Goal: Check status

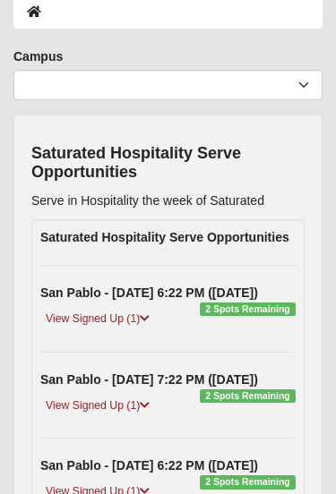
scroll to position [98, 0]
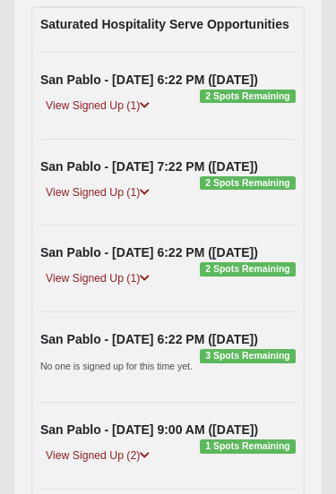
scroll to position [313, 0]
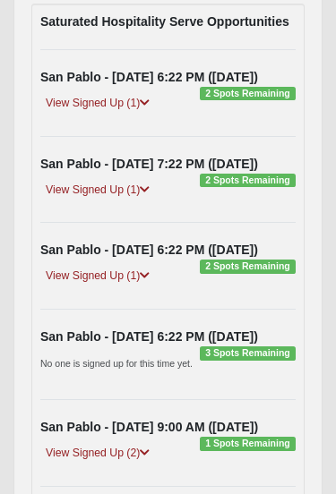
click at [69, 109] on link "View Signed Up (1)" at bounding box center [97, 103] width 115 height 19
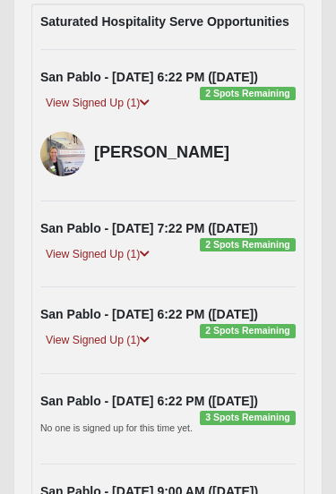
click at [88, 251] on link "View Signed Up (1)" at bounding box center [97, 254] width 115 height 19
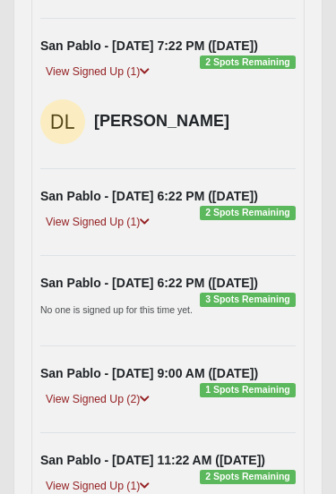
scroll to position [496, 0]
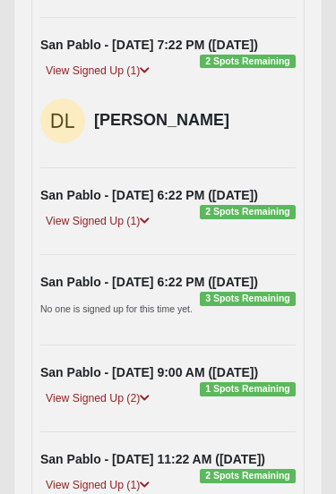
click at [92, 239] on div "Saturated Hospitality Serve Opportunities San Pablo - 9/10/2025 6:22 PM (9-10-2…" at bounding box center [167, 242] width 273 height 842
click at [95, 233] on div "View Signed Up (1)" at bounding box center [168, 225] width 282 height 24
click at [101, 223] on link "View Signed Up (1)" at bounding box center [97, 222] width 115 height 19
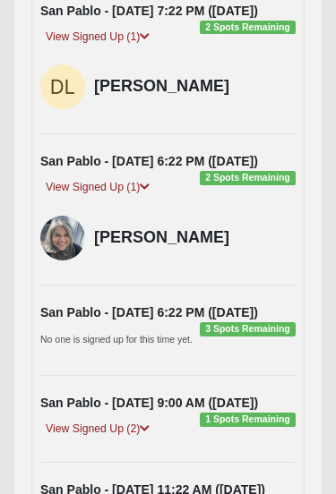
scroll to position [531, 0]
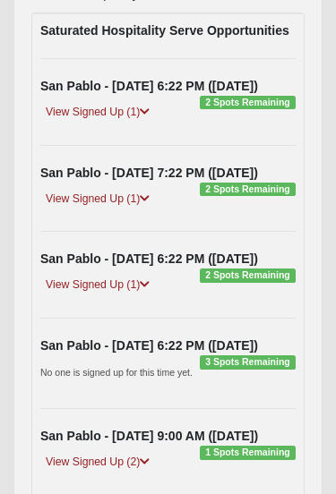
scroll to position [302, 0]
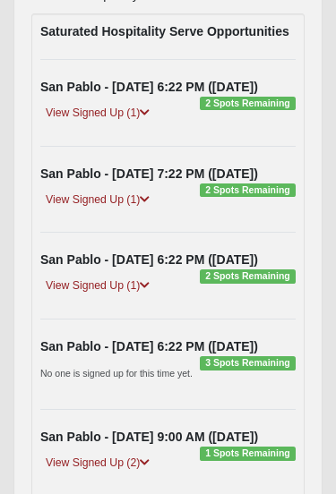
click at [102, 127] on div "Saturated Hospitality Serve Opportunities San Pablo - 9/10/2025 6:22 PM (9-10-2…" at bounding box center [167, 370] width 273 height 713
click at [89, 120] on link "View Signed Up (1)" at bounding box center [97, 114] width 115 height 19
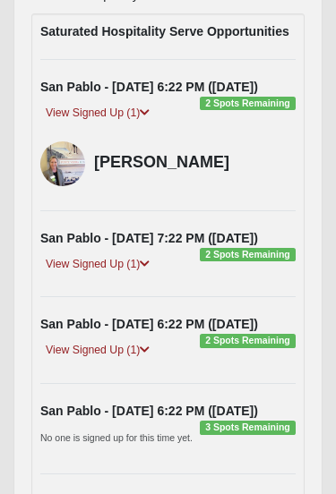
scroll to position [303, 0]
click at [68, 112] on link "View Signed Up (1)" at bounding box center [97, 113] width 115 height 19
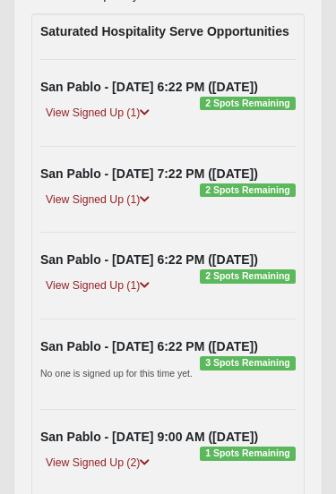
click at [58, 115] on link "View Signed Up (1)" at bounding box center [97, 113] width 115 height 19
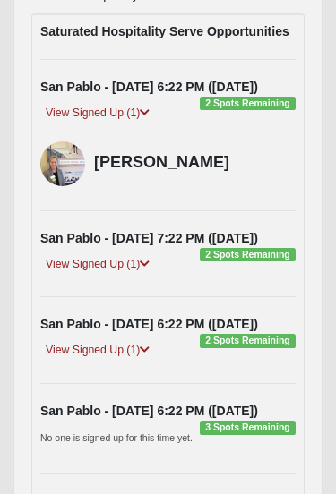
click at [92, 112] on link "View Signed Up (1)" at bounding box center [97, 113] width 115 height 19
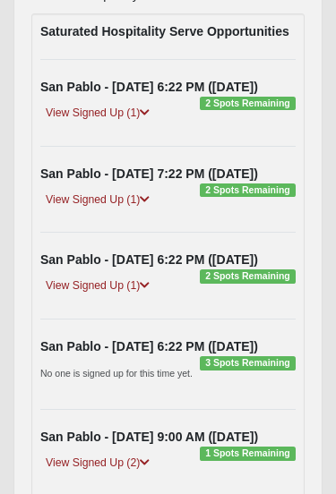
click at [77, 110] on link "View Signed Up (1)" at bounding box center [97, 113] width 115 height 19
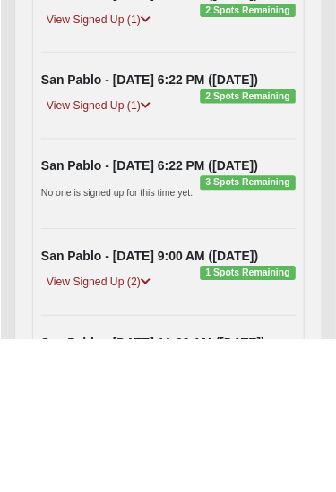
scroll to position [330, 0]
